Goal: Information Seeking & Learning: Understand process/instructions

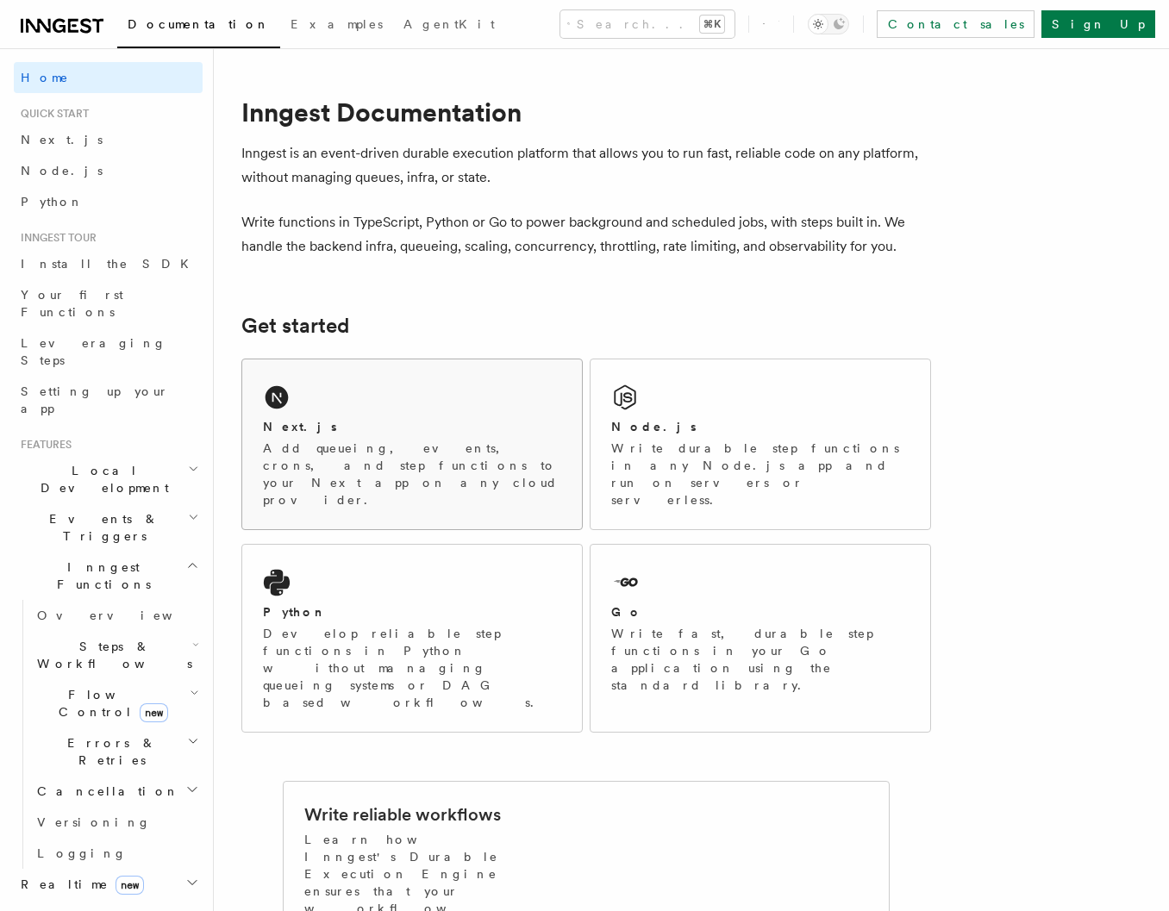
click at [367, 397] on div "Next.js Add queueing, events, crons, and step functions to your Next app on any…" at bounding box center [412, 445] width 340 height 170
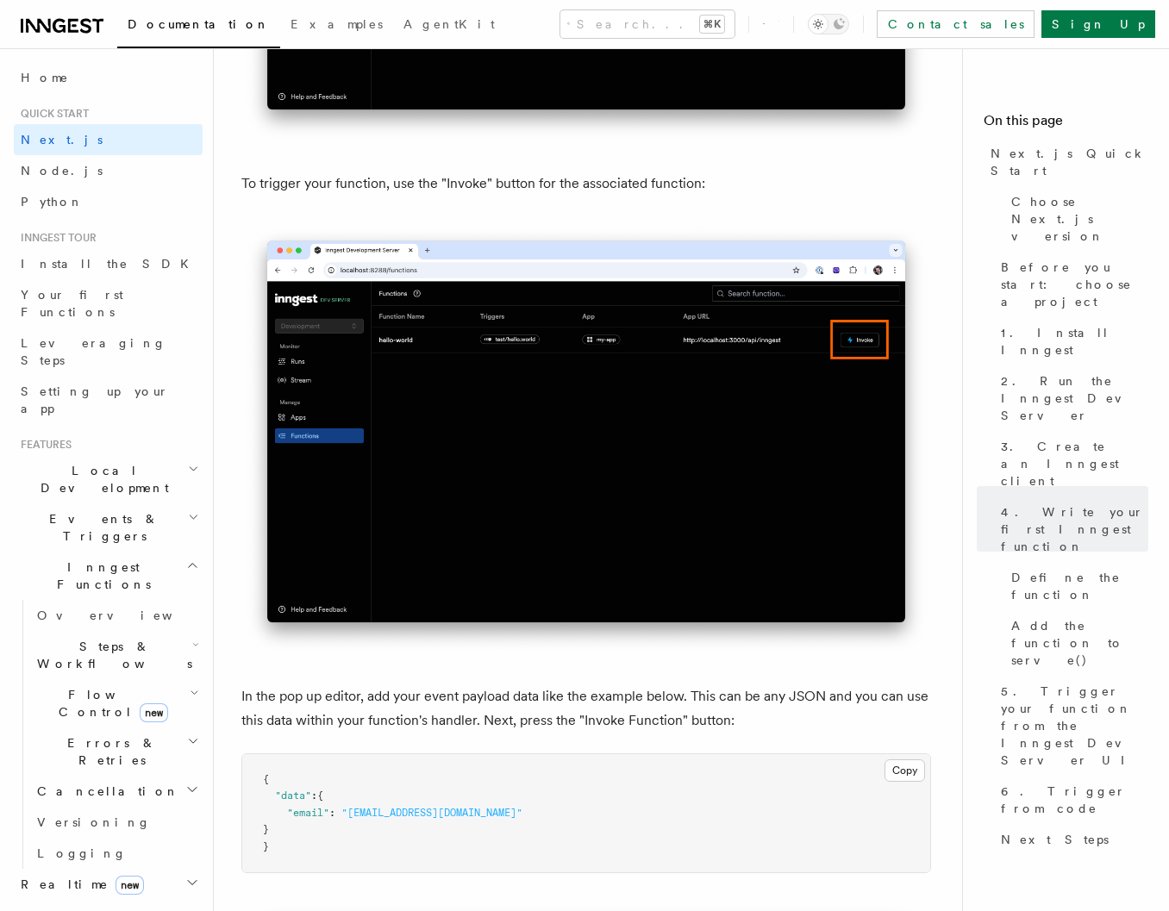
scroll to position [4731, 0]
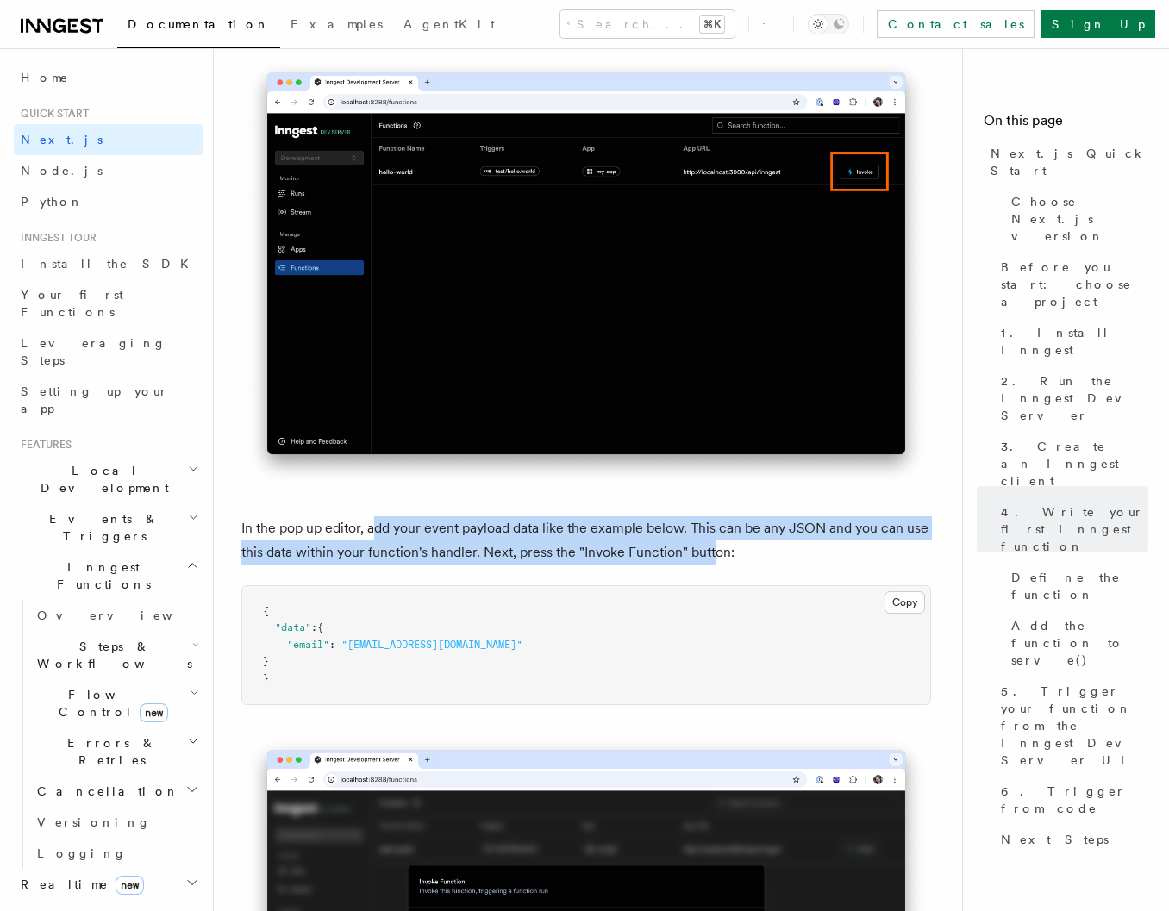
drag, startPoint x: 376, startPoint y: 529, endPoint x: 711, endPoint y: 559, distance: 336.7
click at [711, 559] on p "In the pop up editor, add your event payload data like the example below. This …" at bounding box center [586, 540] width 690 height 48
drag, startPoint x: 323, startPoint y: 542, endPoint x: 539, endPoint y: 554, distance: 215.8
click at [537, 553] on p "In the pop up editor, add your event payload data like the example below. This …" at bounding box center [586, 540] width 690 height 48
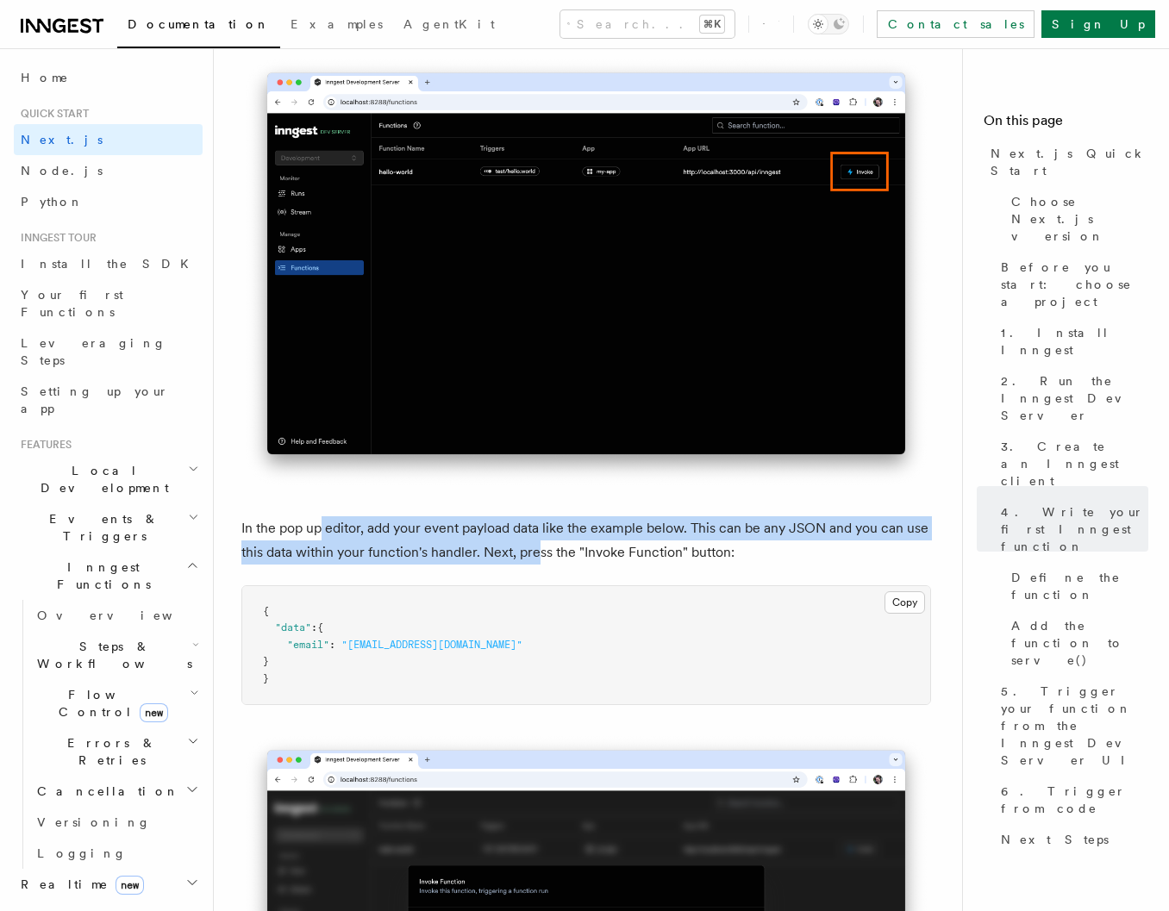
click at [539, 554] on p "In the pop up editor, add your event payload data like the example below. This …" at bounding box center [586, 540] width 690 height 48
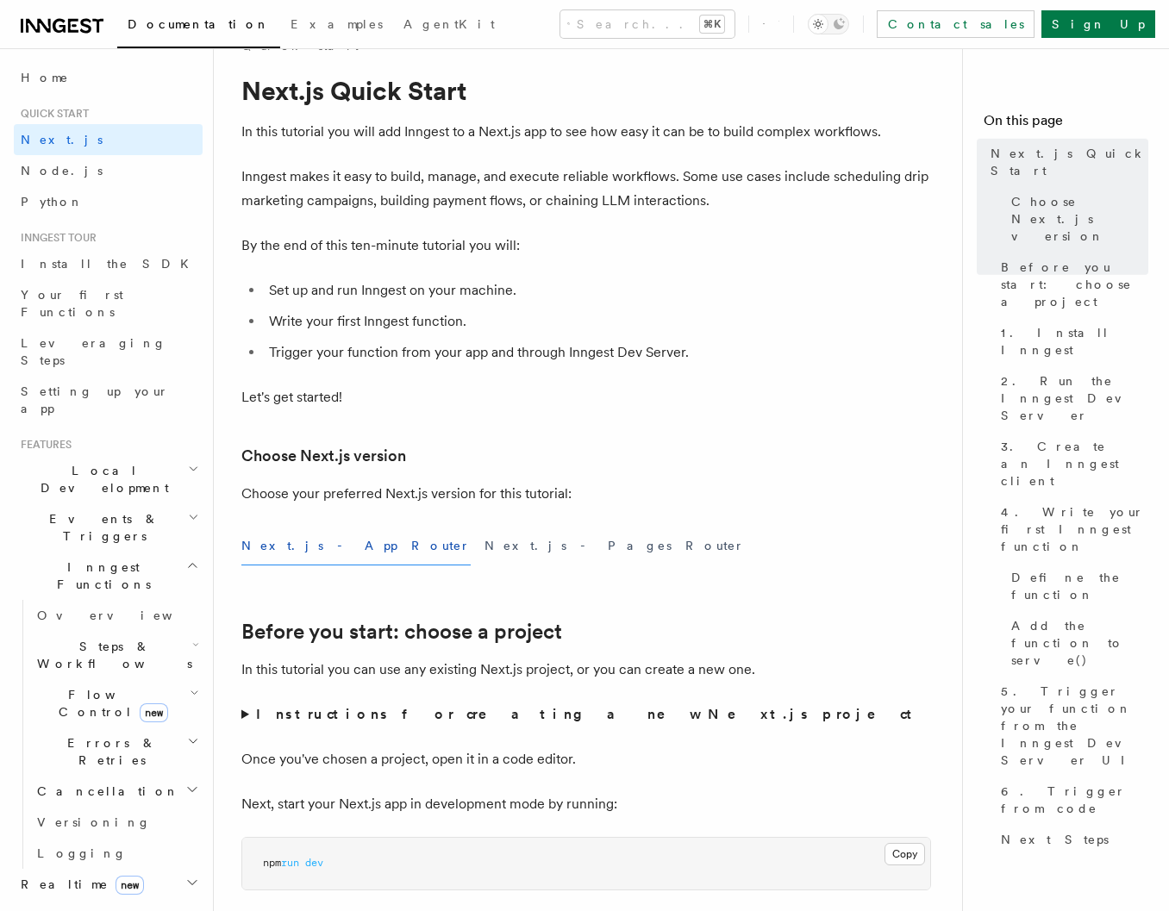
scroll to position [0, 0]
